Goal: Task Accomplishment & Management: Manage account settings

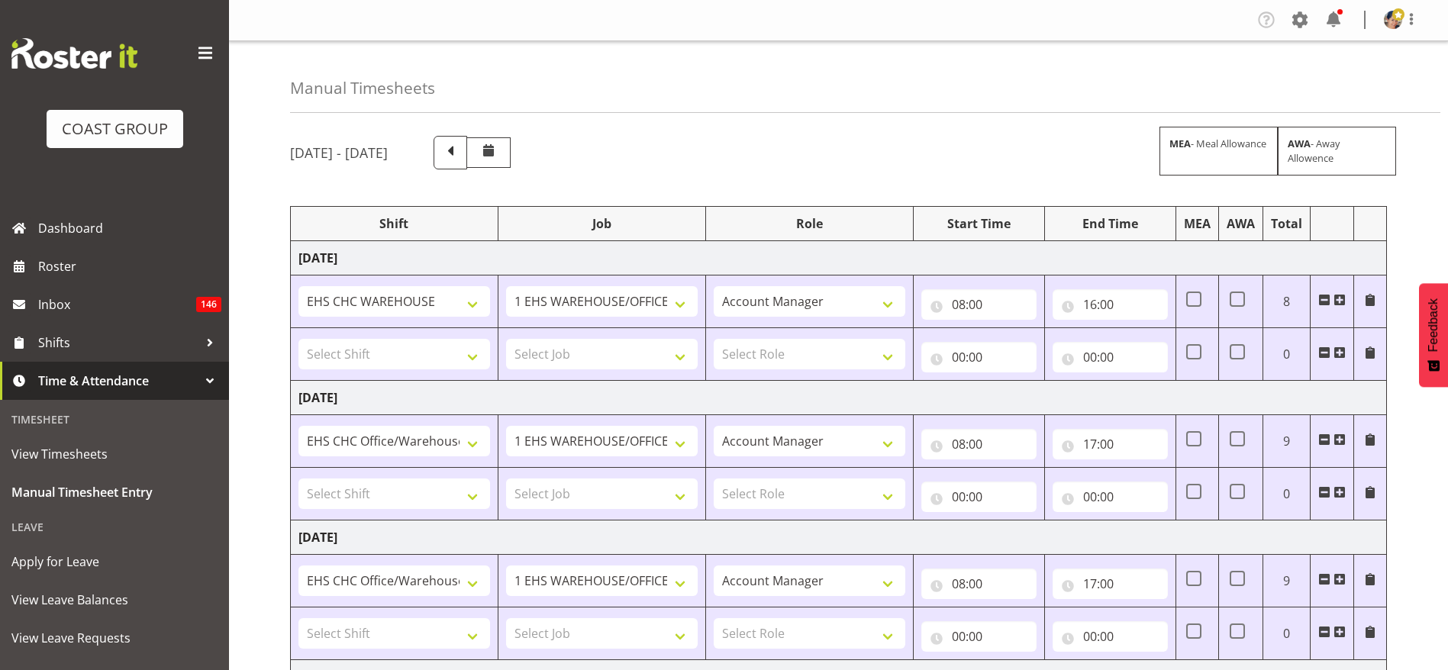
select select "36273"
select select "69"
select select "37"
select select "1404"
select select "69"
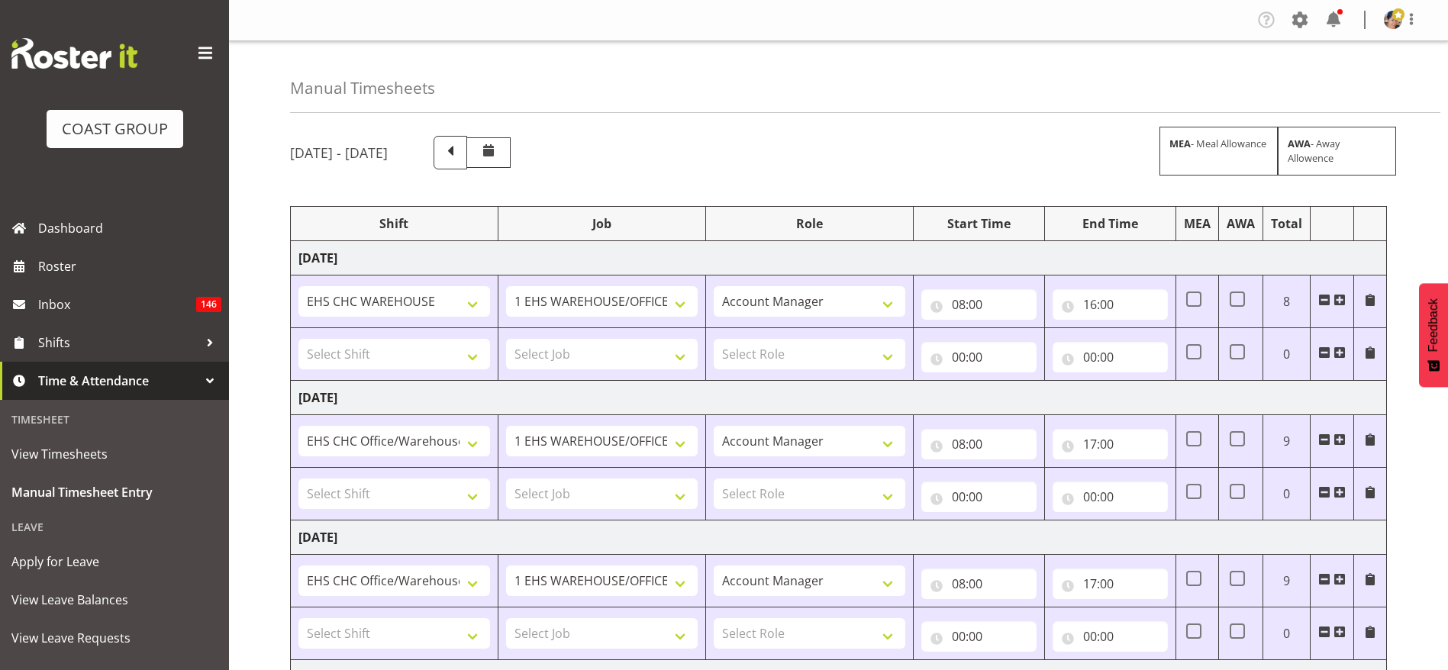
select select "37"
select select "1404"
select select "69"
select select "37"
select select "1404"
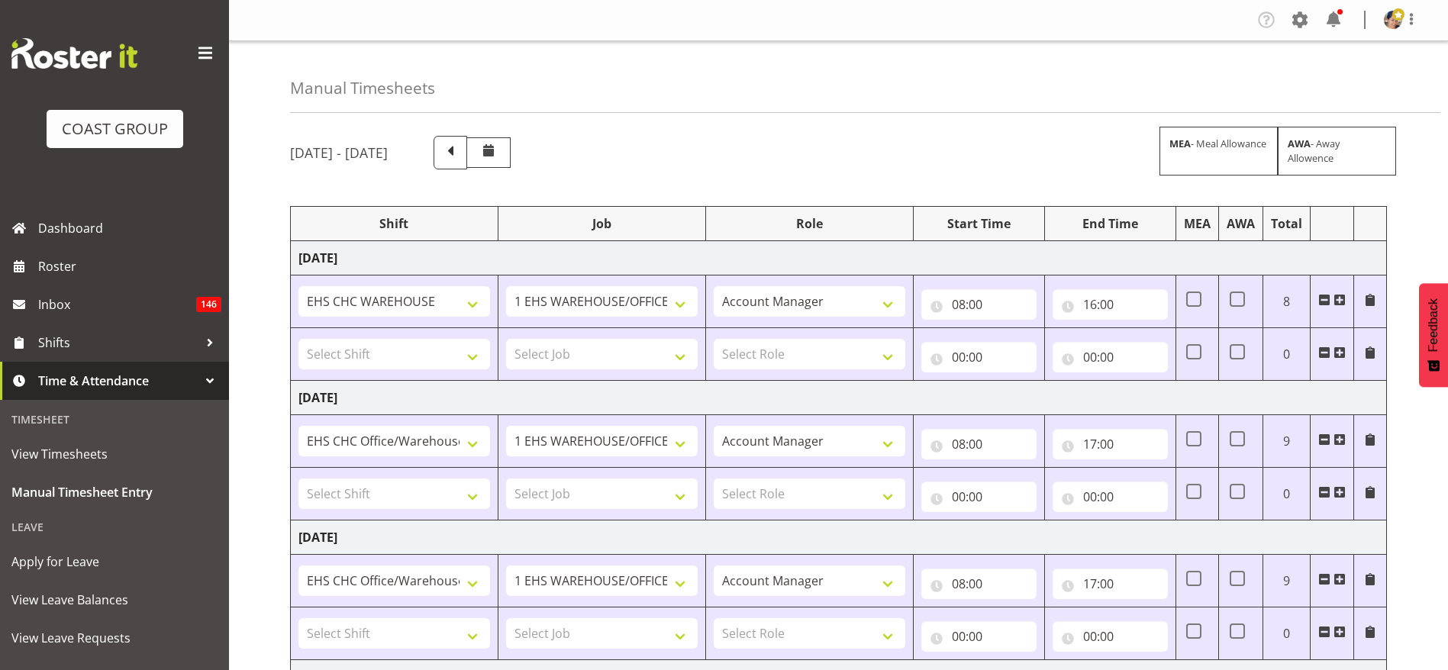
select select "9205"
select select "37"
select select "1404"
select select "9202"
select select "37"
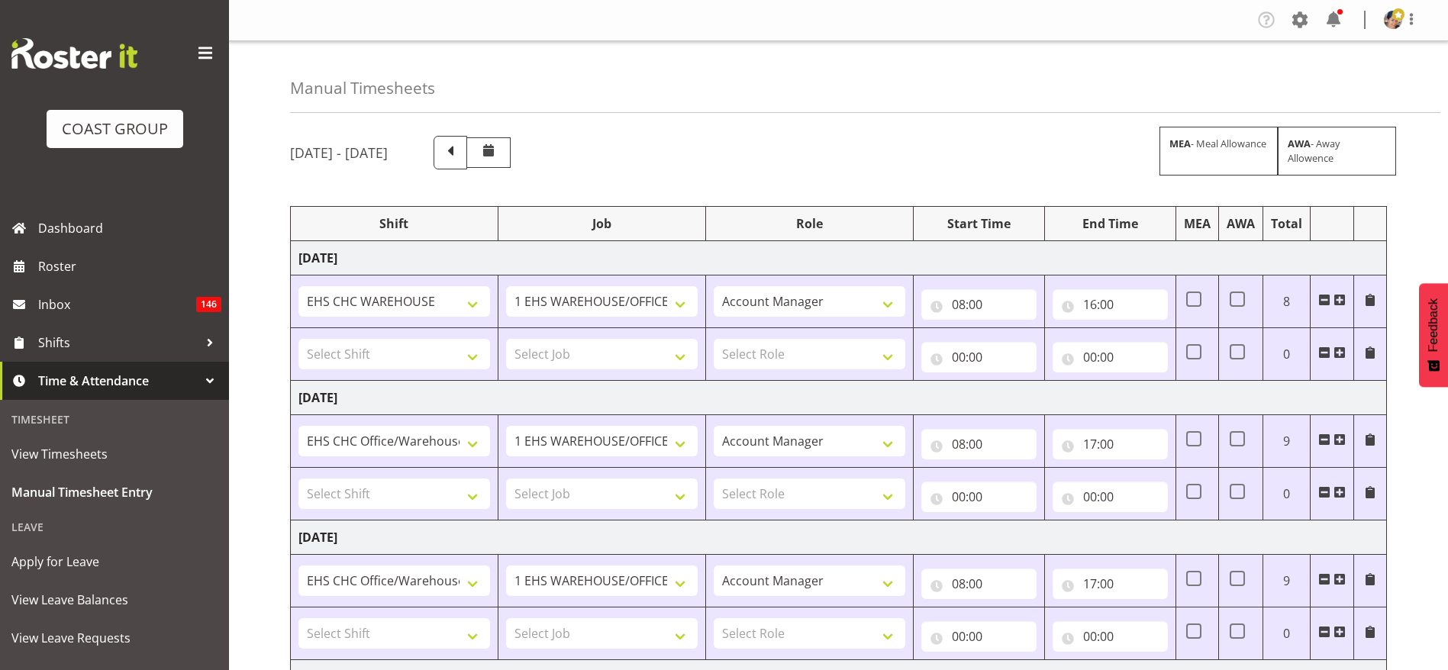
select select "1404"
select select "69"
select select "37"
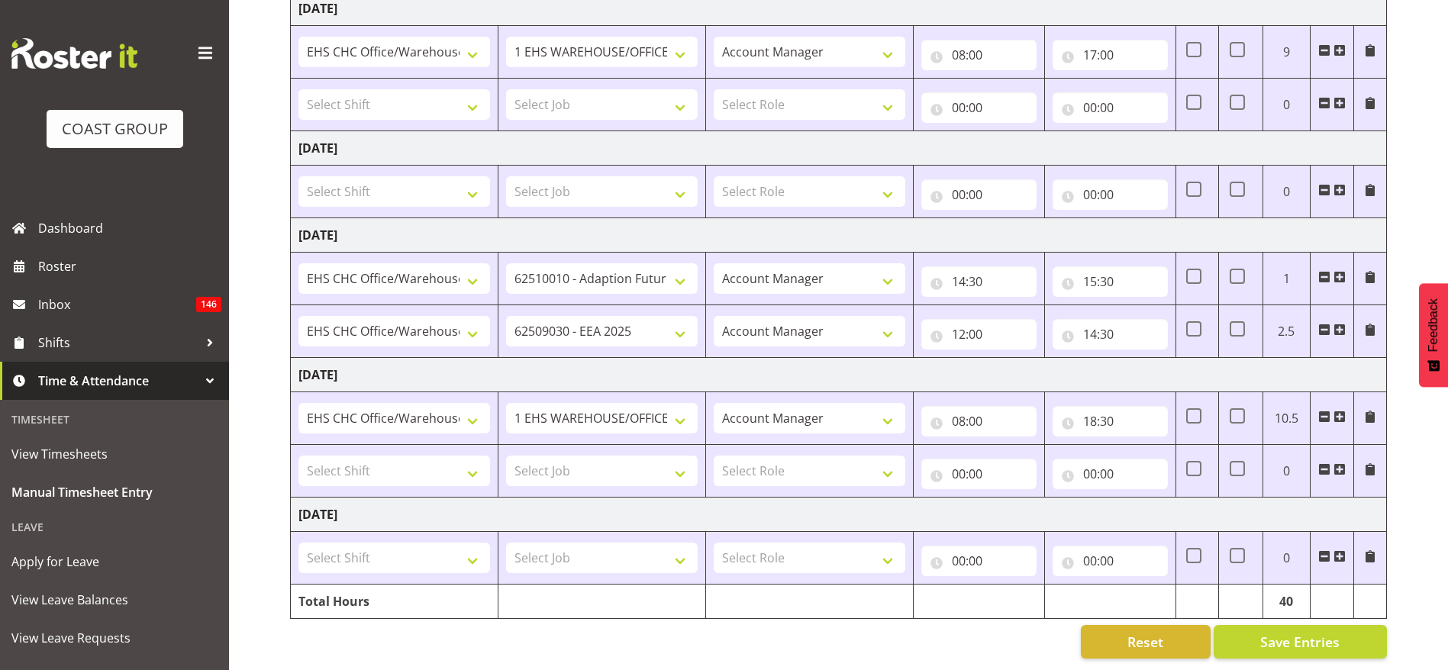
scroll to position [546, 0]
